Goal: Check status: Check status

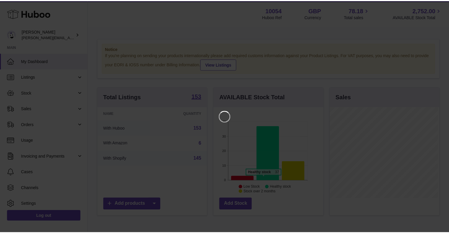
scroll to position [92, 111]
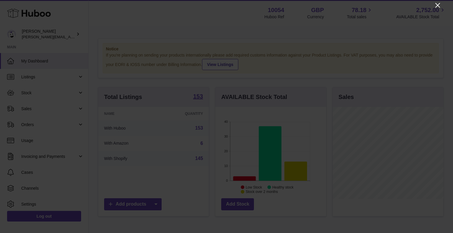
click at [439, 4] on icon "Close" at bounding box center [437, 5] width 7 height 7
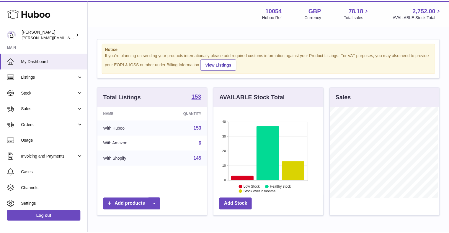
scroll to position [295000, 294982]
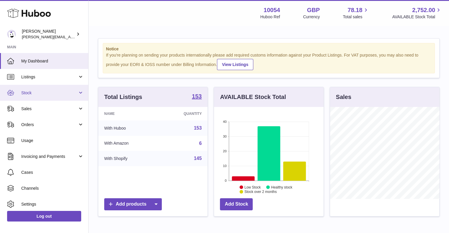
click at [28, 94] on span "Stock" at bounding box center [49, 93] width 56 height 6
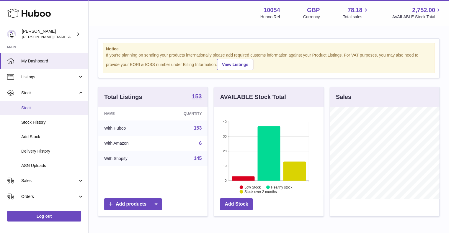
click at [32, 109] on span "Stock" at bounding box center [52, 108] width 63 height 6
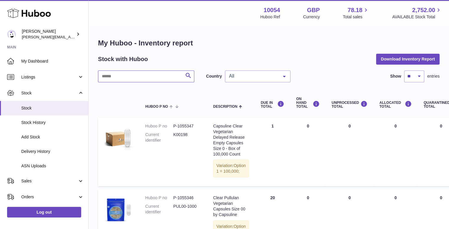
click at [144, 74] on input "text" at bounding box center [146, 77] width 96 height 12
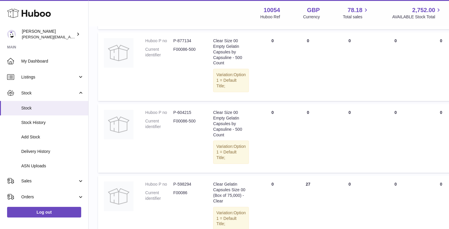
scroll to position [281, 0]
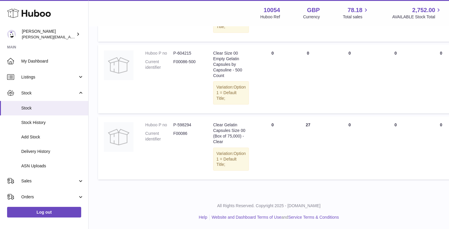
type input "******"
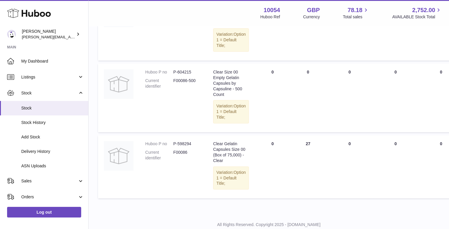
scroll to position [266, 0]
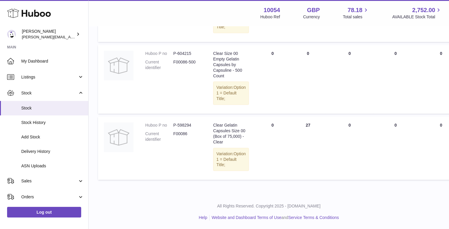
click at [310, 97] on td "ON HAND Total 0" at bounding box center [307, 79] width 35 height 69
